Goal: Information Seeking & Learning: Learn about a topic

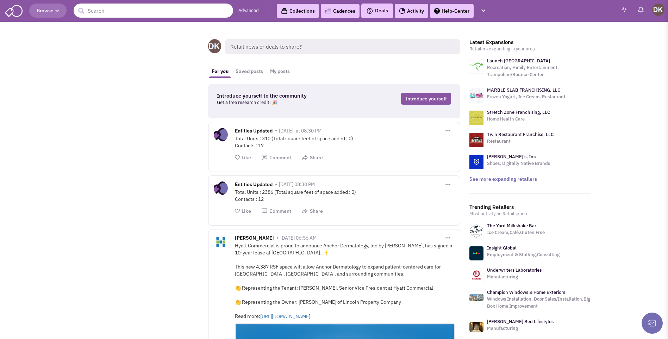
click at [113, 8] on input "text" at bounding box center [153, 11] width 159 height 14
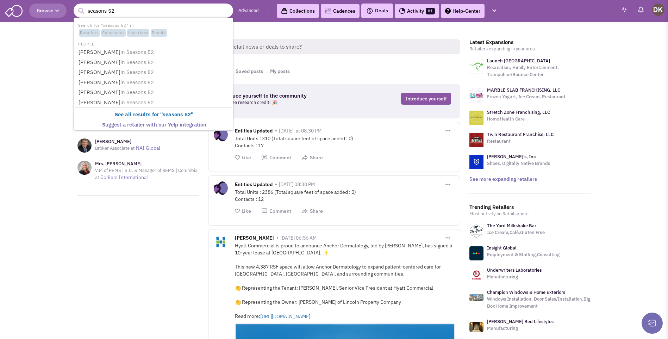
type input "seasons 52"
click at [76, 6] on button "submit" at bounding box center [81, 11] width 11 height 11
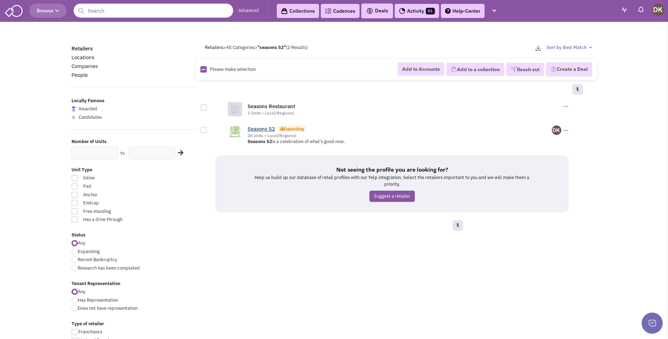
click at [269, 130] on link "Seasons 52" at bounding box center [261, 128] width 27 height 7
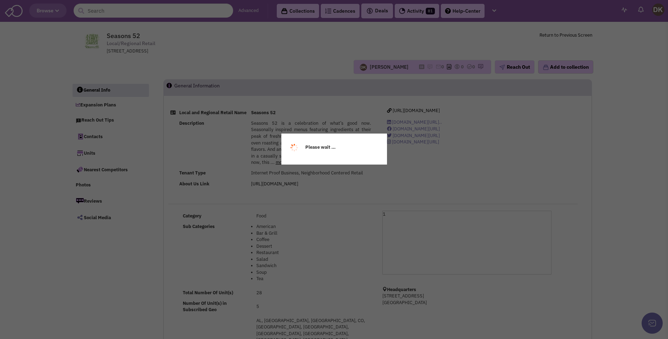
select select
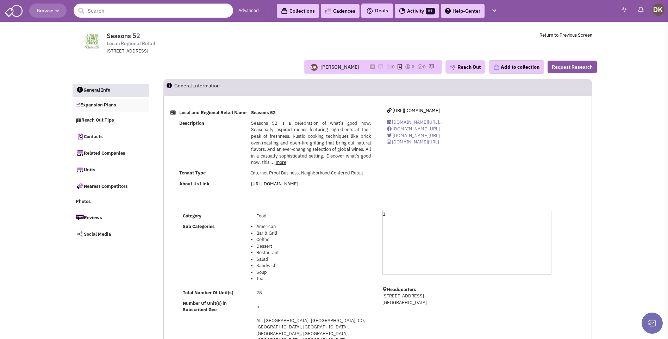
click at [107, 106] on link "Expansion Plans" at bounding box center [110, 105] width 77 height 13
click at [95, 138] on link "Contacts" at bounding box center [110, 136] width 77 height 15
click at [100, 14] on input "text" at bounding box center [153, 11] width 159 height 14
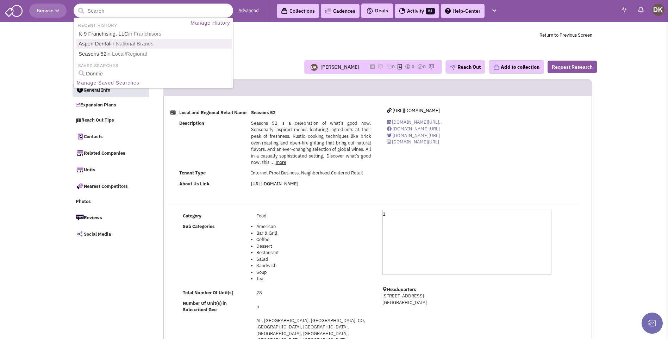
click at [261, 61] on div "Donnie Keller No note found! 0 0 0 Reach Out Add to collection" at bounding box center [334, 67] width 534 height 14
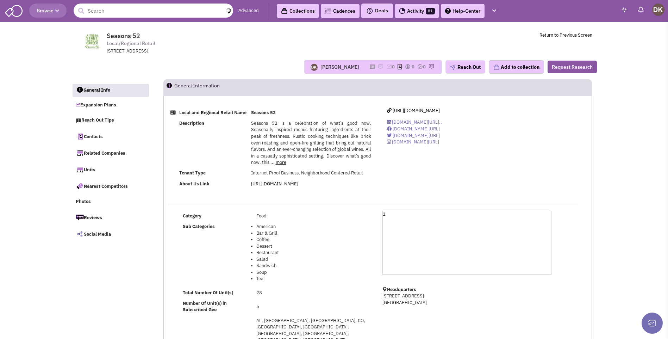
click at [112, 14] on input "text" at bounding box center [153, 11] width 159 height 14
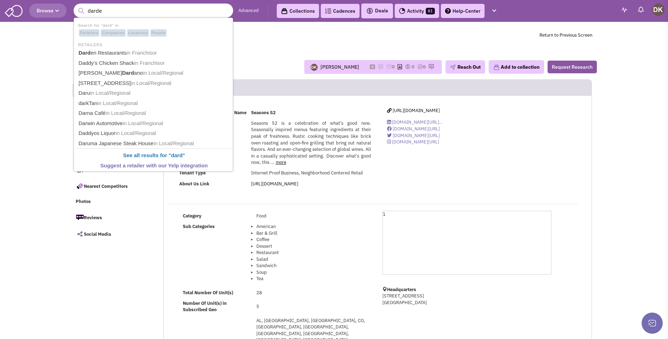
type input "darden"
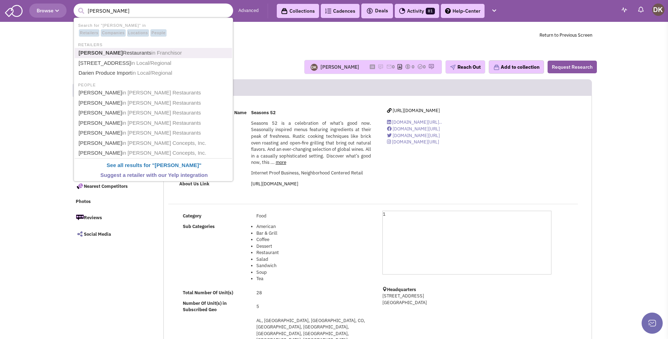
click at [109, 54] on link "Darden Restaurants in Franchisor" at bounding box center [153, 53] width 155 height 10
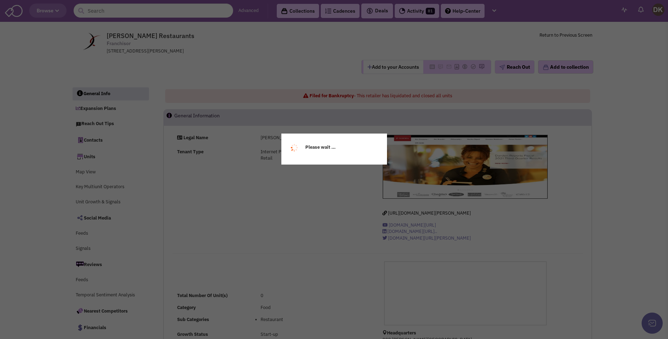
select select
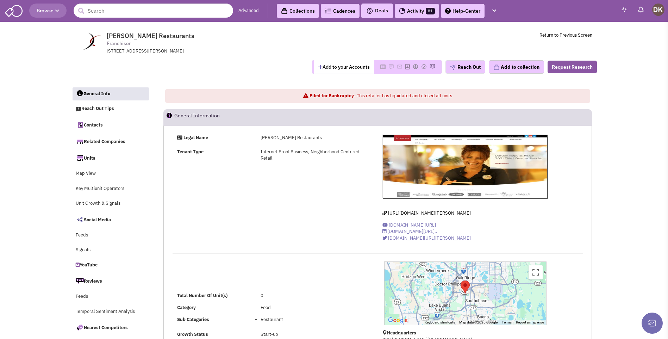
click at [205, 69] on div "Add to your Accounts Reach Out" at bounding box center [334, 67] width 534 height 14
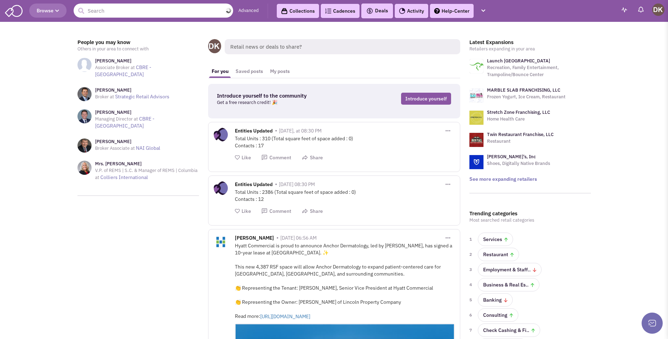
click at [114, 10] on input "text" at bounding box center [153, 11] width 159 height 14
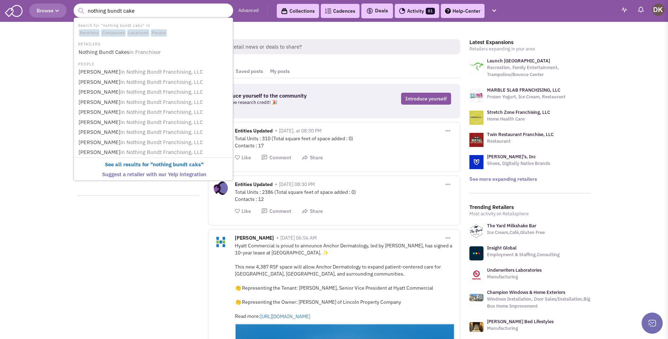
type input "nothing bundt cakes"
click at [105, 51] on b "Nothing Bundt Cakes" at bounding box center [105, 52] width 53 height 7
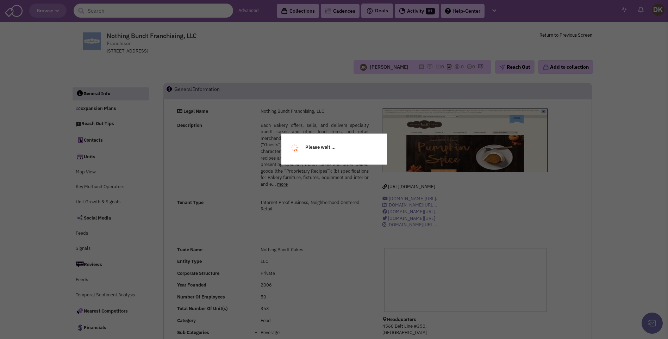
select select
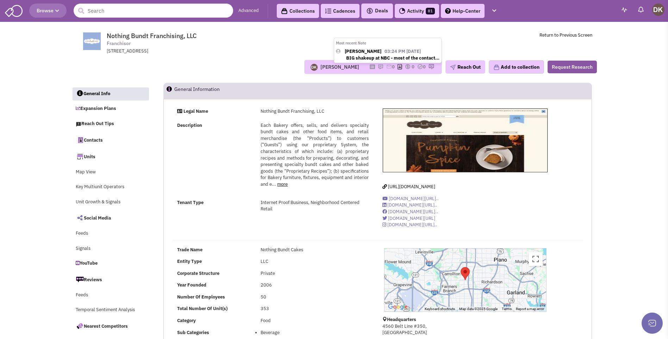
click at [378, 67] on img at bounding box center [381, 67] width 6 height 6
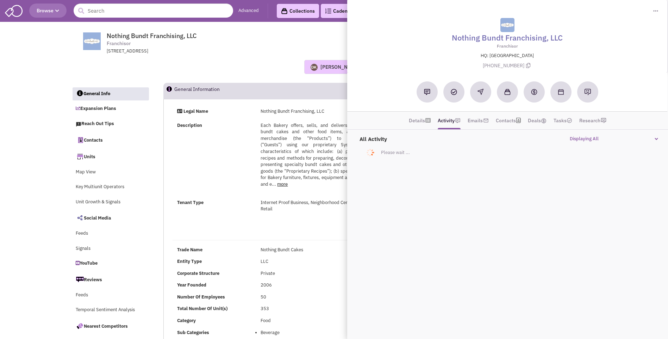
select select
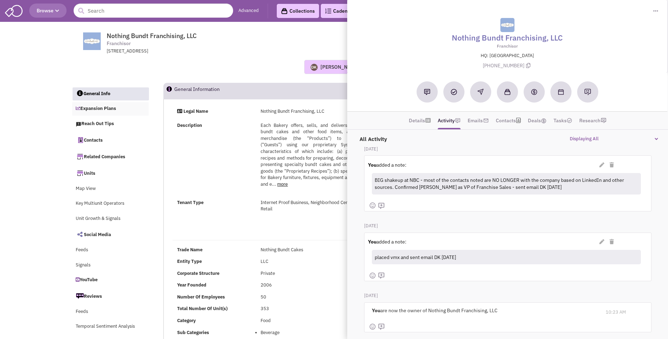
click at [94, 109] on link "Expansion Plans" at bounding box center [110, 108] width 77 height 13
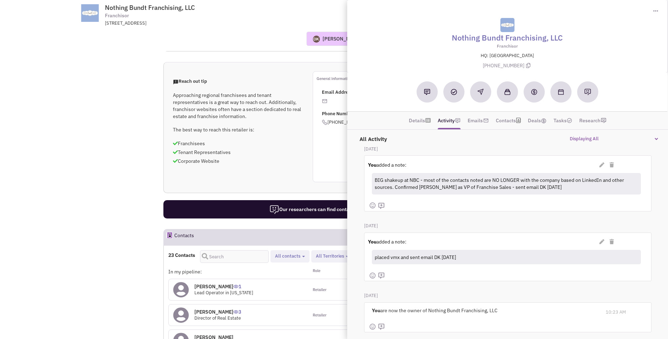
scroll to position [408, 0]
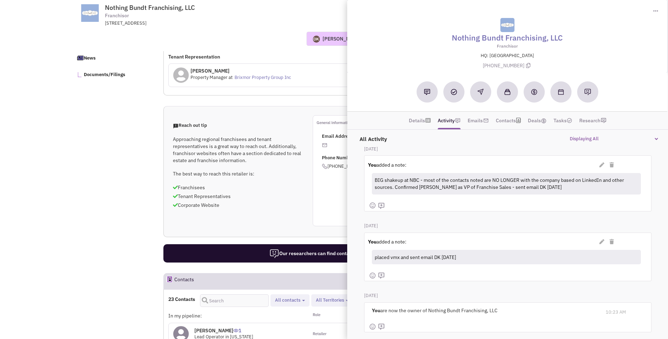
click at [282, 184] on p "Franchisees" at bounding box center [238, 187] width 130 height 7
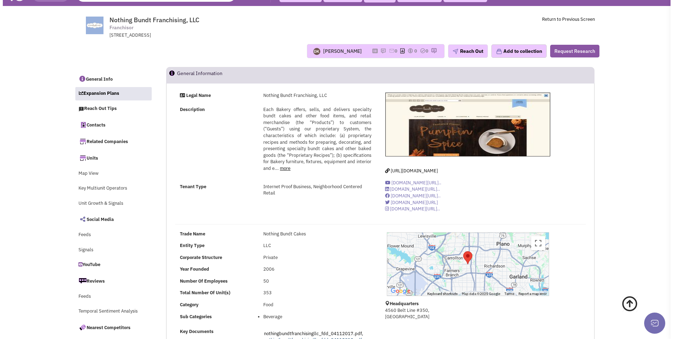
scroll to position [0, 0]
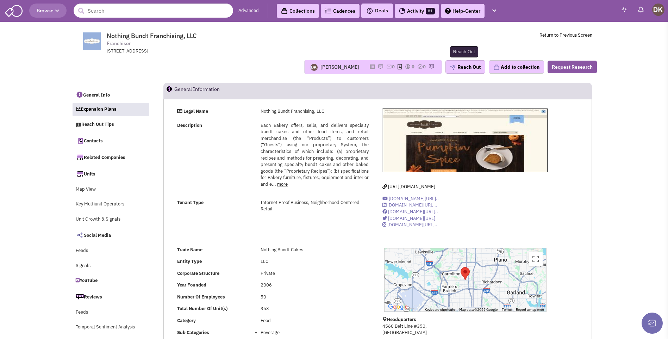
click at [451, 66] on img "button" at bounding box center [453, 67] width 6 height 6
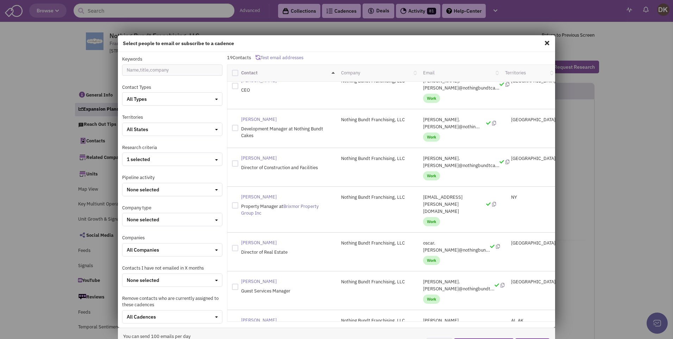
scroll to position [370, 0]
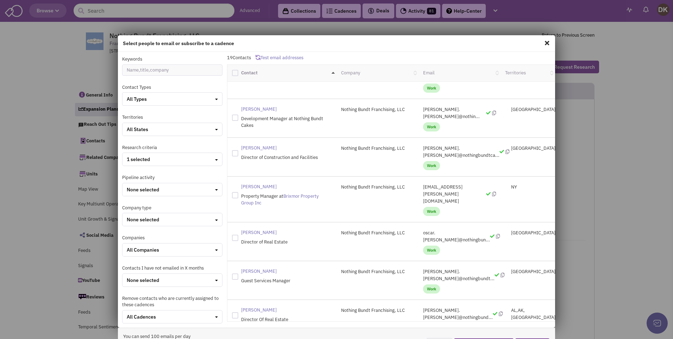
click at [252, 307] on spn "[PERSON_NAME]" at bounding box center [259, 310] width 36 height 6
click at [423, 323] on span "Work" at bounding box center [431, 327] width 17 height 9
click at [255, 307] on spn "[PERSON_NAME]" at bounding box center [259, 310] width 36 height 6
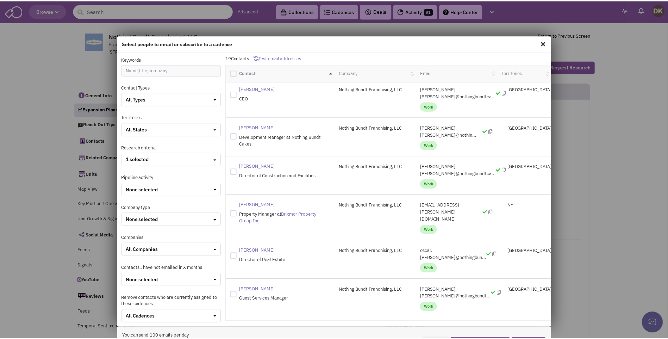
scroll to position [352, 0]
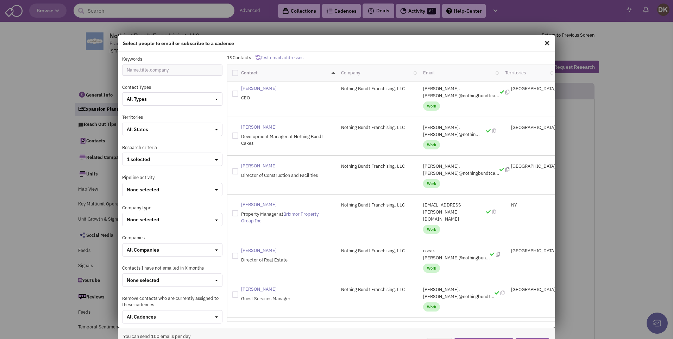
click at [543, 43] on span at bounding box center [547, 42] width 9 height 11
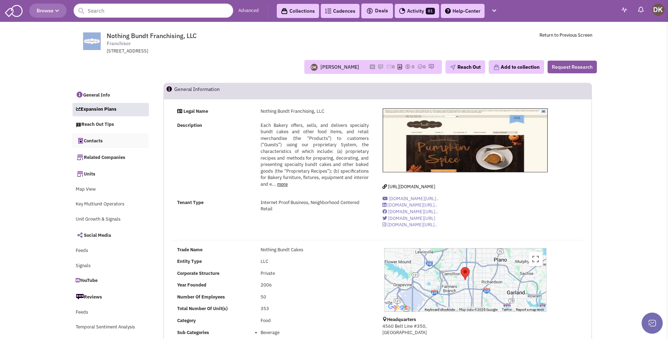
click at [90, 142] on link "Contacts" at bounding box center [110, 140] width 77 height 15
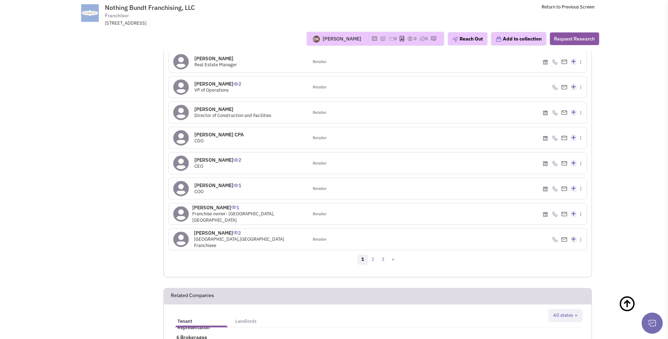
scroll to position [745, 0]
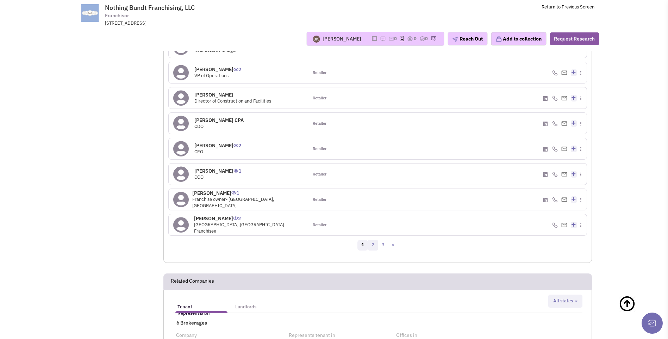
click at [373, 240] on link "2" at bounding box center [373, 245] width 11 height 11
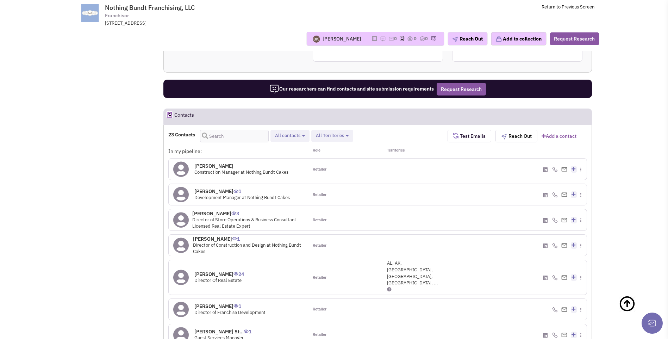
scroll to position [585, 0]
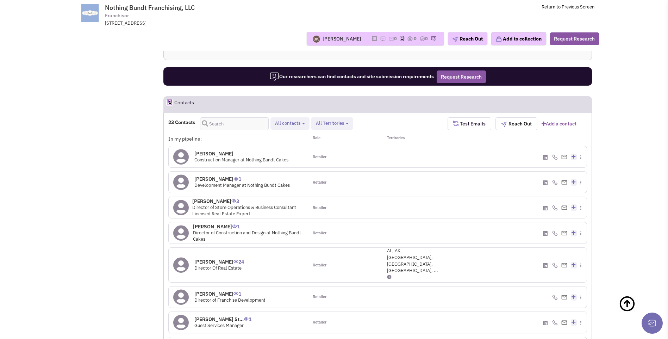
click at [182, 257] on icon at bounding box center [180, 265] width 15 height 16
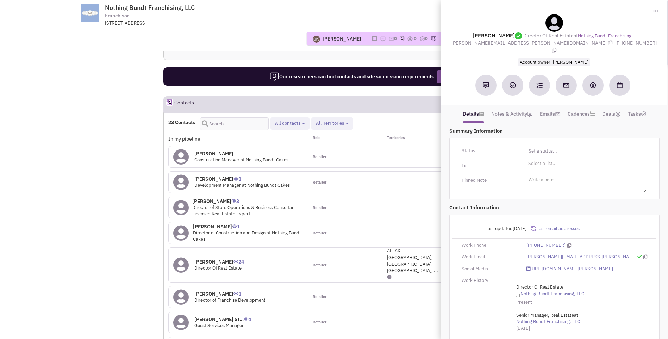
click at [320, 15] on td "Nothing Bundt Franchising, LLC Franchisor [STREET_ADDRESS] Return to Previous S…" at bounding box center [353, 13] width 482 height 26
